Goal: Information Seeking & Learning: Learn about a topic

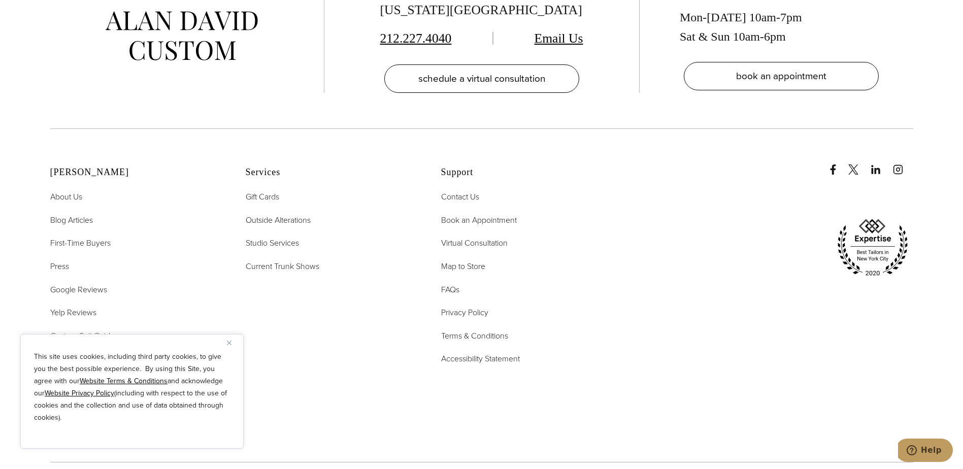
scroll to position [3704, 0]
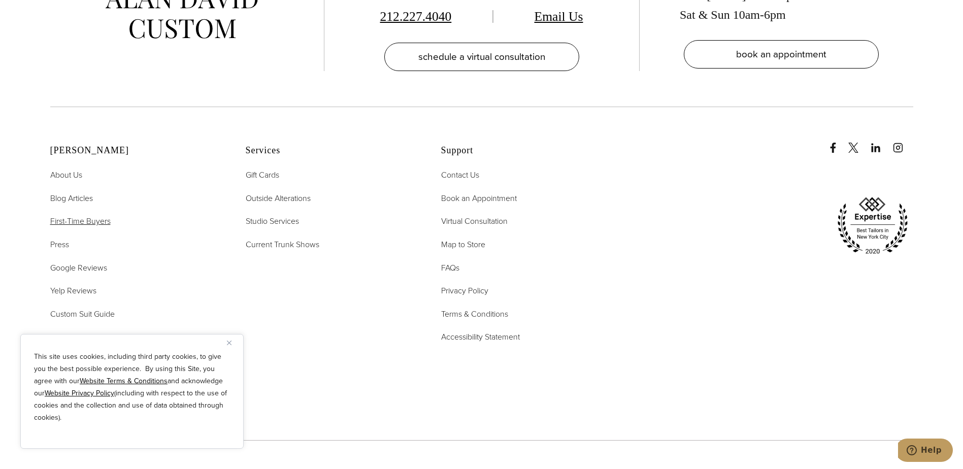
click at [99, 215] on span "First-Time Buyers" at bounding box center [80, 221] width 60 height 12
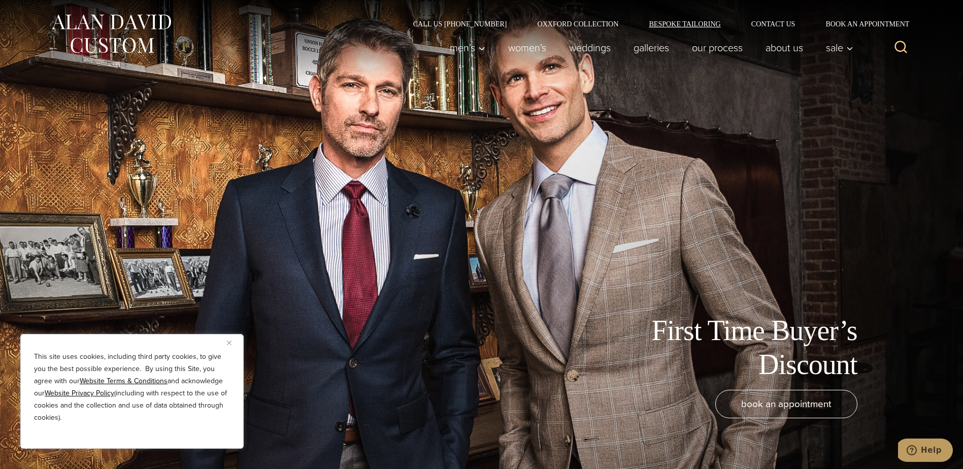
click at [694, 24] on link "Bespoke Tailoring" at bounding box center [684, 23] width 102 height 7
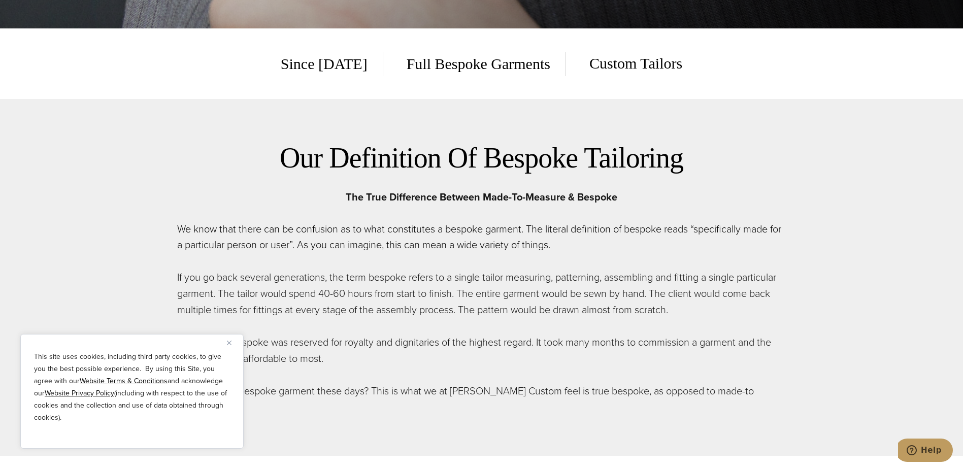
scroll to position [457, 0]
